Goal: Communication & Community: Ask a question

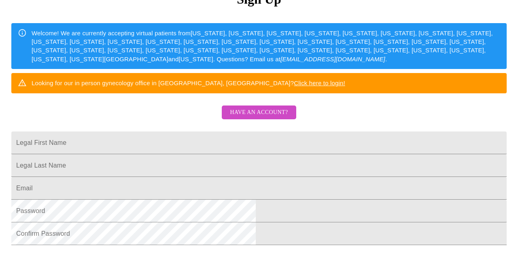
scroll to position [115, 0]
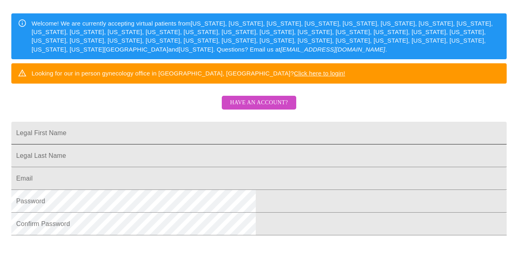
click at [239, 144] on input "Legal First Name" at bounding box center [259, 133] width 496 height 23
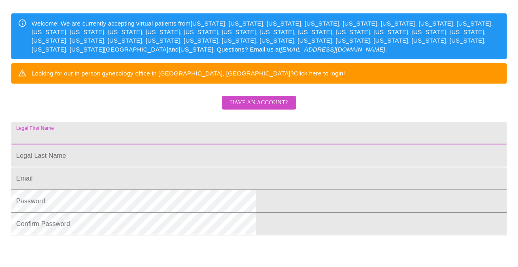
click at [257, 108] on span "Have an account?" at bounding box center [259, 103] width 58 height 10
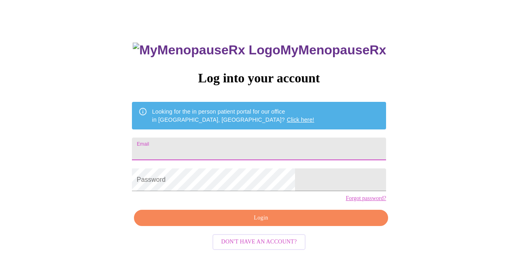
click at [260, 141] on input "Email" at bounding box center [259, 148] width 254 height 23
type input "sarajeanne330@gmail.com"
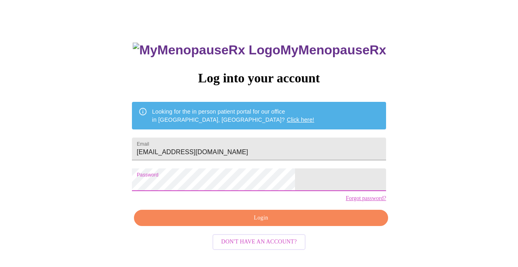
click at [258, 223] on span "Login" at bounding box center [261, 218] width 236 height 10
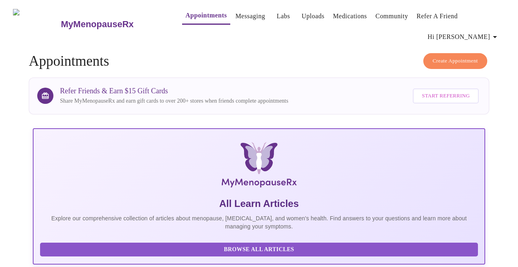
click at [236, 18] on link "Messaging" at bounding box center [251, 16] width 30 height 11
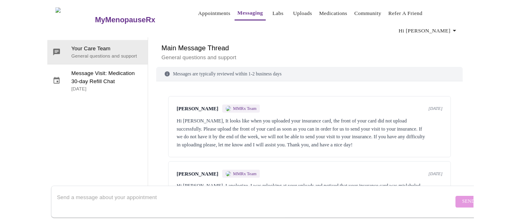
scroll to position [116, 0]
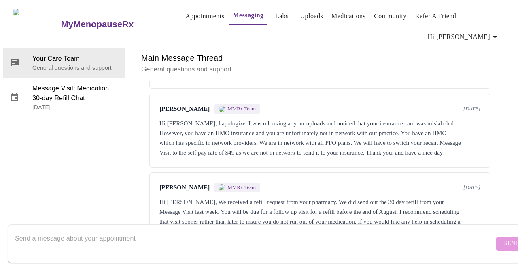
click at [104, 232] on textarea "Send a message about your appointment" at bounding box center [255, 243] width 480 height 26
click at [104, 230] on textarea "To enrich screen reader interactions, please activate Accessibility in Grammarl…" at bounding box center [255, 243] width 480 height 26
click at [103, 230] on textarea "To enrich screen reader interactions, please activate Accessibility in Grammarl…" at bounding box center [255, 243] width 480 height 26
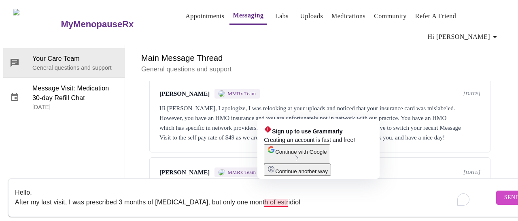
click at [329, 197] on textarea "Hello, After my last visit, I was prescribed 3 months of progesterone, but only…" at bounding box center [255, 197] width 480 height 26
drag, startPoint x: 305, startPoint y: 196, endPoint x: 265, endPoint y: 194, distance: 40.5
click at [265, 194] on textarea "Hello, After my last visit, I was prescribed 3 months of progesterone, but only…" at bounding box center [255, 197] width 480 height 26
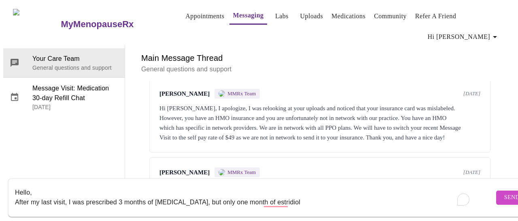
click at [303, 196] on textarea "Hello, After my last visit, I was prescribed 3 months of progesterone, but only…" at bounding box center [255, 197] width 480 height 26
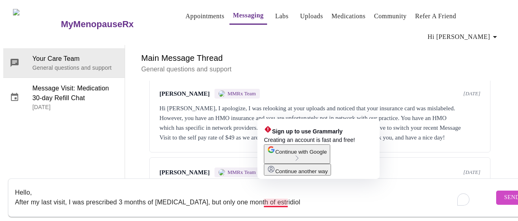
drag, startPoint x: 303, startPoint y: 196, endPoint x: 265, endPoint y: 194, distance: 37.8
click at [265, 194] on textarea "Hello, After my last visit, I was prescribed 3 months of progesterone, but only…" at bounding box center [255, 197] width 480 height 26
paste textarea "adiol"
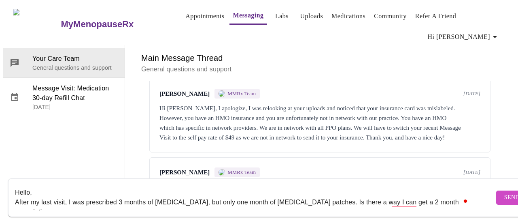
click at [329, 182] on div "Hello, After my last visit, I was prescribed 3 months of progesterone, but only…" at bounding box center [255, 197] width 480 height 31
click at [314, 192] on textarea "Hello, After my last visit, I was prescribed 3 months of progesterone, but only…" at bounding box center [255, 197] width 480 height 26
click at [453, 194] on textarea "Hello, After my last visit, I was prescribed 3 months of progesterone, but only…" at bounding box center [255, 197] width 480 height 26
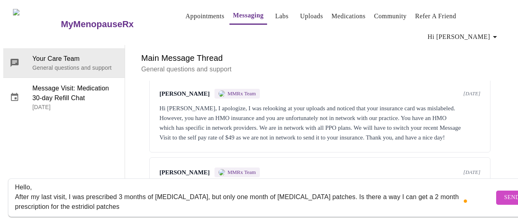
drag, startPoint x: 289, startPoint y: 188, endPoint x: 265, endPoint y: 188, distance: 24.7
click at [265, 188] on textarea "Hello, After my last visit, I was prescribed 3 months of progesterone, but only…" at bounding box center [255, 197] width 480 height 26
click at [50, 198] on textarea "Hello, After my last visit, I was prescribed 3 months of progesterone, but only…" at bounding box center [255, 197] width 480 height 26
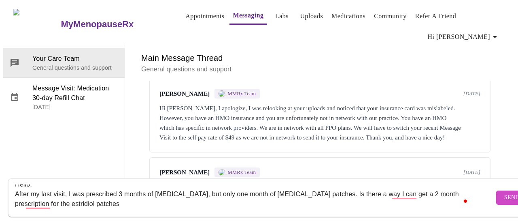
scroll to position [10, 0]
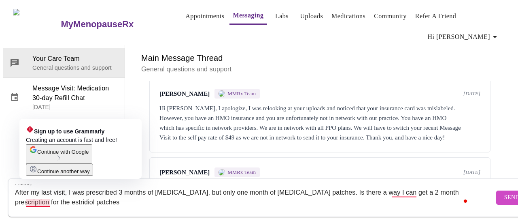
drag, startPoint x: 50, startPoint y: 198, endPoint x: 26, endPoint y: 195, distance: 23.7
click at [26, 195] on textarea "Hello, After my last visit, I was prescribed 3 months of progesterone, but only…" at bounding box center [255, 197] width 480 height 26
paste textarea "a"
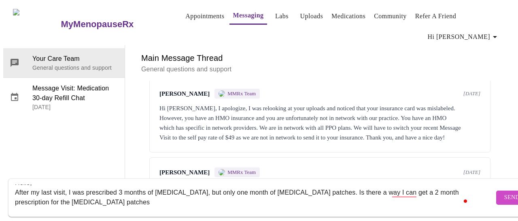
click at [80, 193] on textarea "Hello, After my last visit, I was prescribed 3 months of progesterone, but only…" at bounding box center [255, 197] width 480 height 26
type textarea "Hello, After my last visit, I was prescribed 3 months of [MEDICAL_DATA], but on…"
click at [497, 190] on button "Send" at bounding box center [513, 197] width 32 height 14
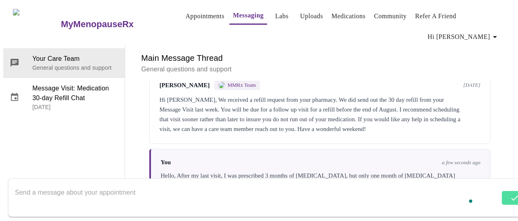
scroll to position [220, 0]
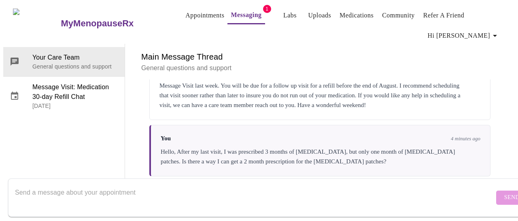
scroll to position [310, 0]
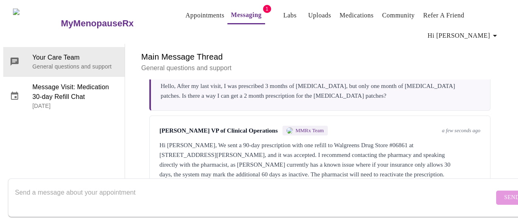
click at [188, 184] on textarea "Send a message about your appointment" at bounding box center [255, 197] width 480 height 26
type textarea "Ok, thanks"
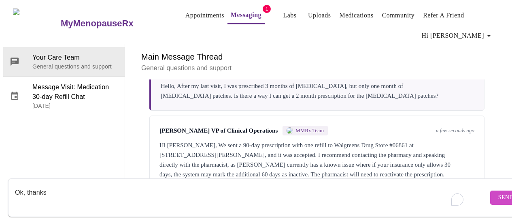
scroll to position [329, 0]
